Goal: Find contact information: Find contact information

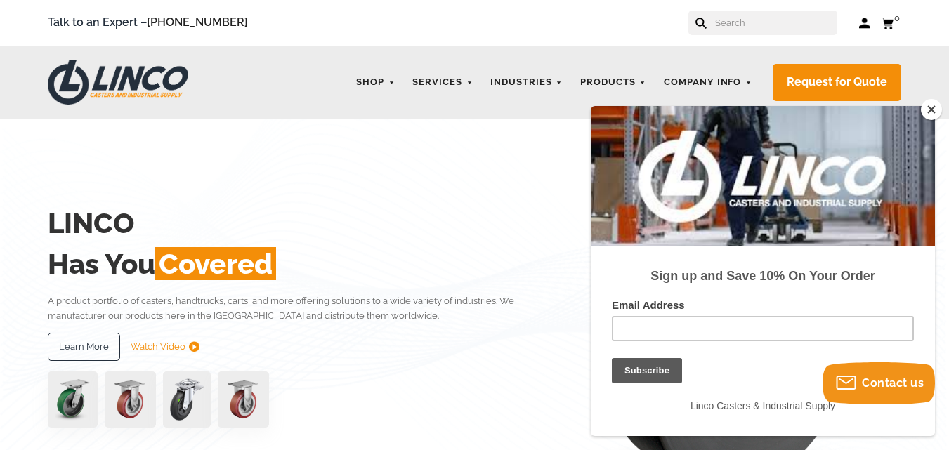
click at [939, 103] on button "Close" at bounding box center [931, 109] width 21 height 21
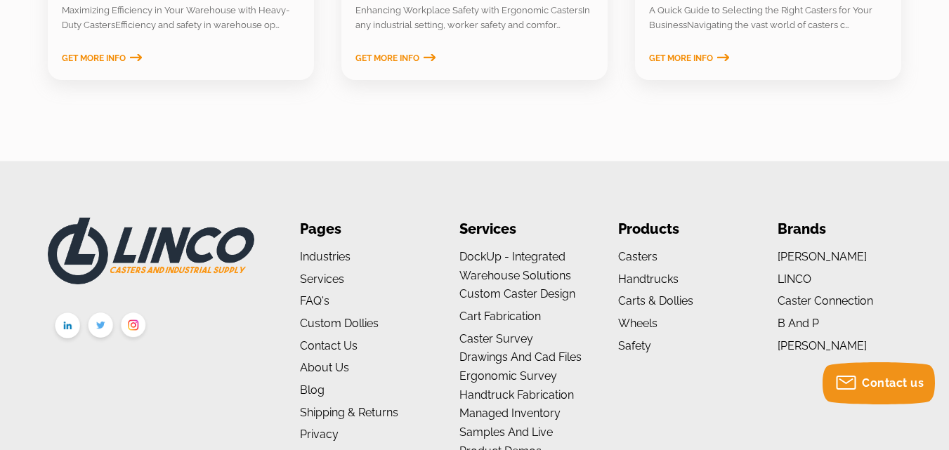
scroll to position [2305, 0]
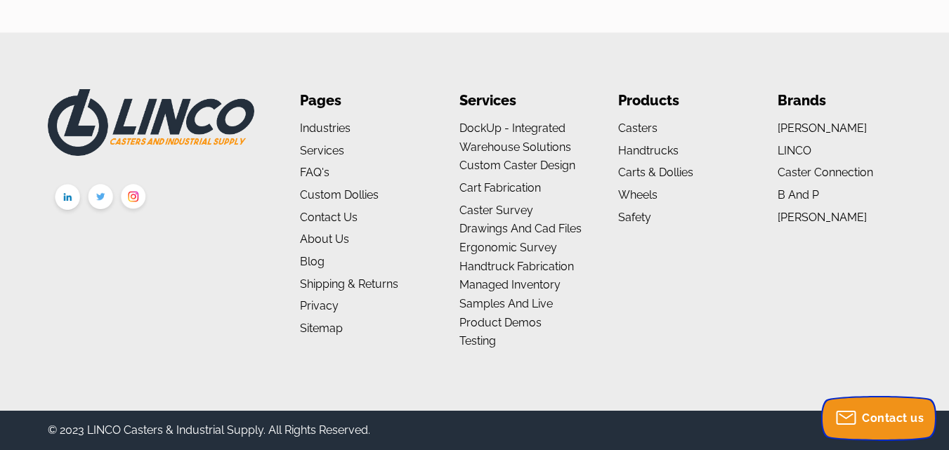
click at [889, 421] on span "Contact us" at bounding box center [893, 417] width 62 height 13
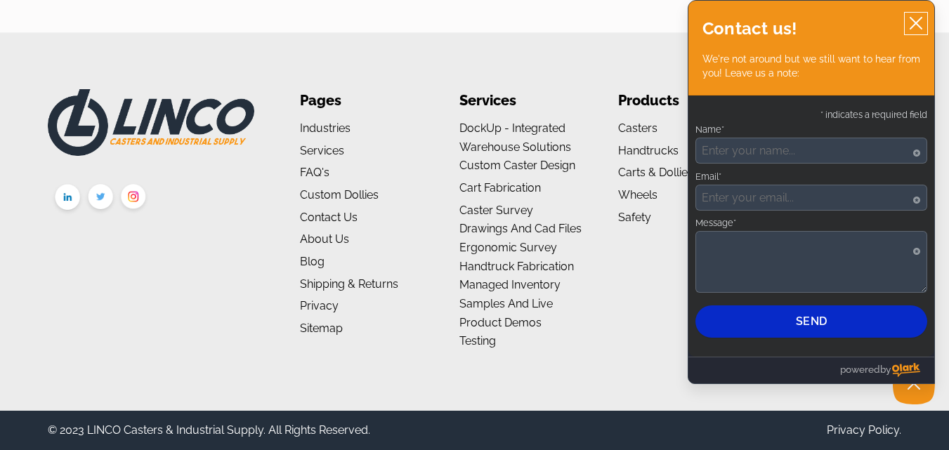
click at [917, 20] on icon "close chatbox" at bounding box center [916, 23] width 14 height 14
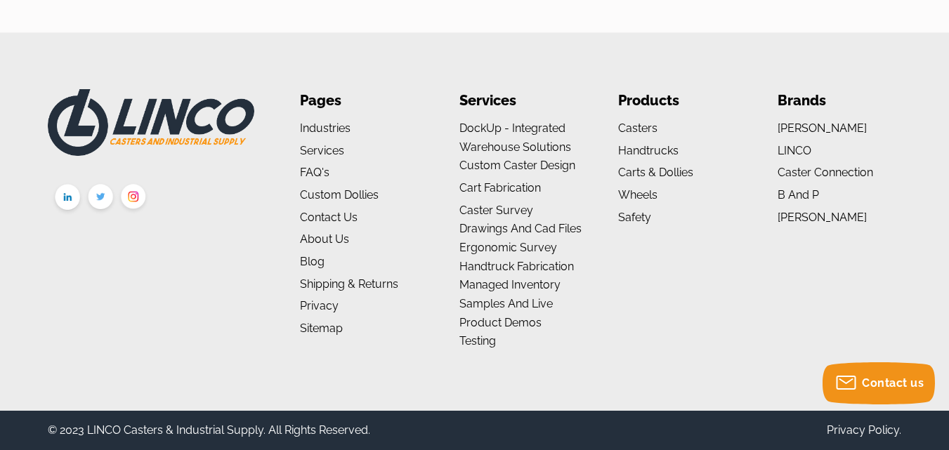
click at [901, 443] on div "© 2023 LINCO Casters & Industrial Supply. All Rights Reserved. Privacy Policy." at bounding box center [474, 431] width 949 height 40
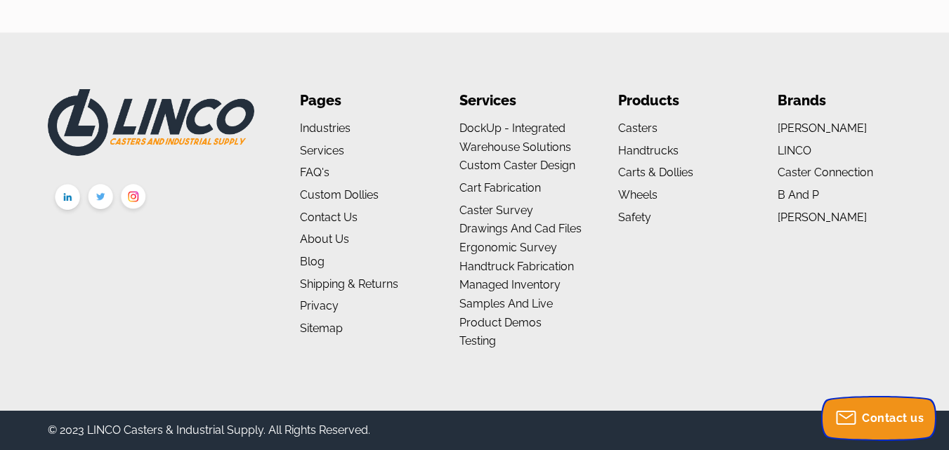
click at [906, 395] on div "Olark launch button clip path Contact us" at bounding box center [878, 417] width 115 height 47
click at [907, 417] on span "Contact us" at bounding box center [893, 417] width 62 height 13
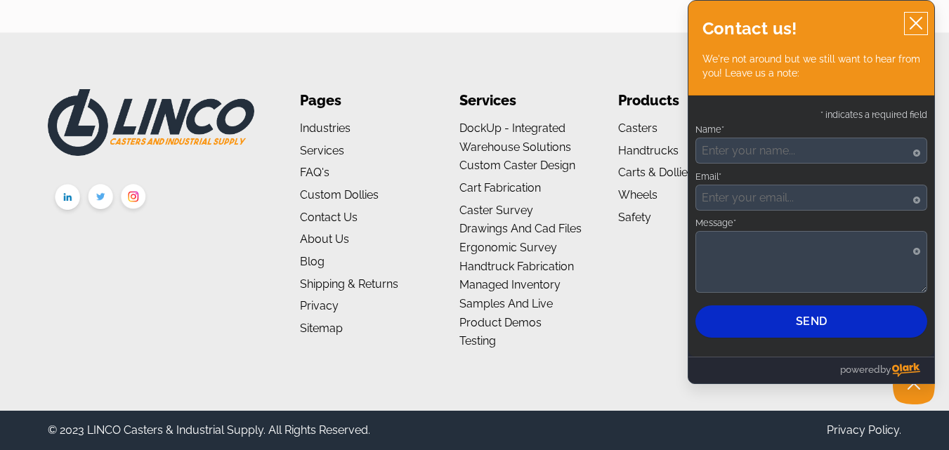
click at [905, 29] on button "close chatbox" at bounding box center [915, 24] width 22 height 22
